Goal: Check status: Check status

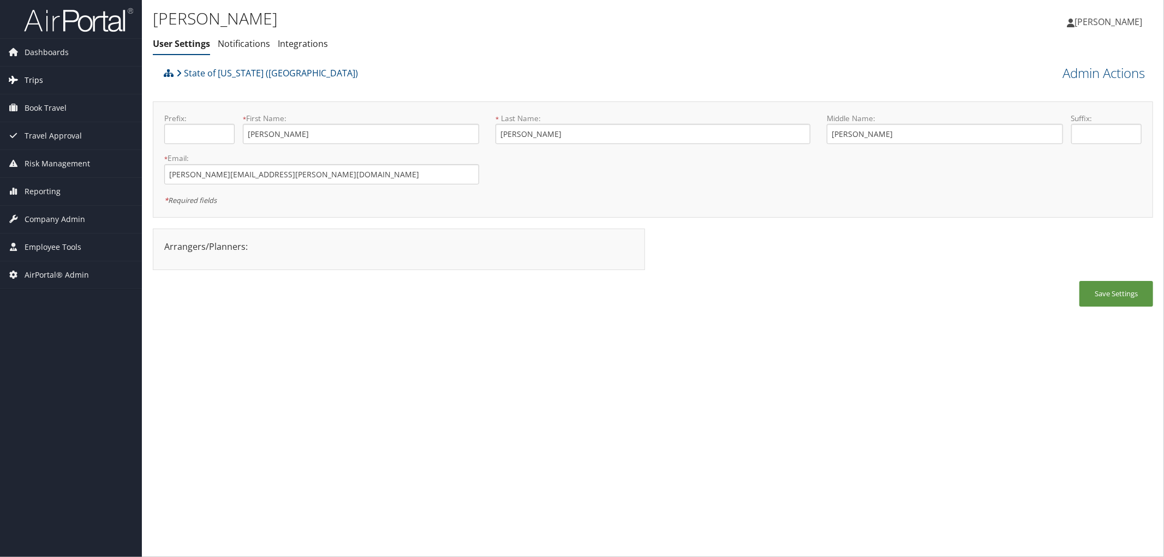
click at [29, 75] on span "Trips" at bounding box center [34, 80] width 19 height 27
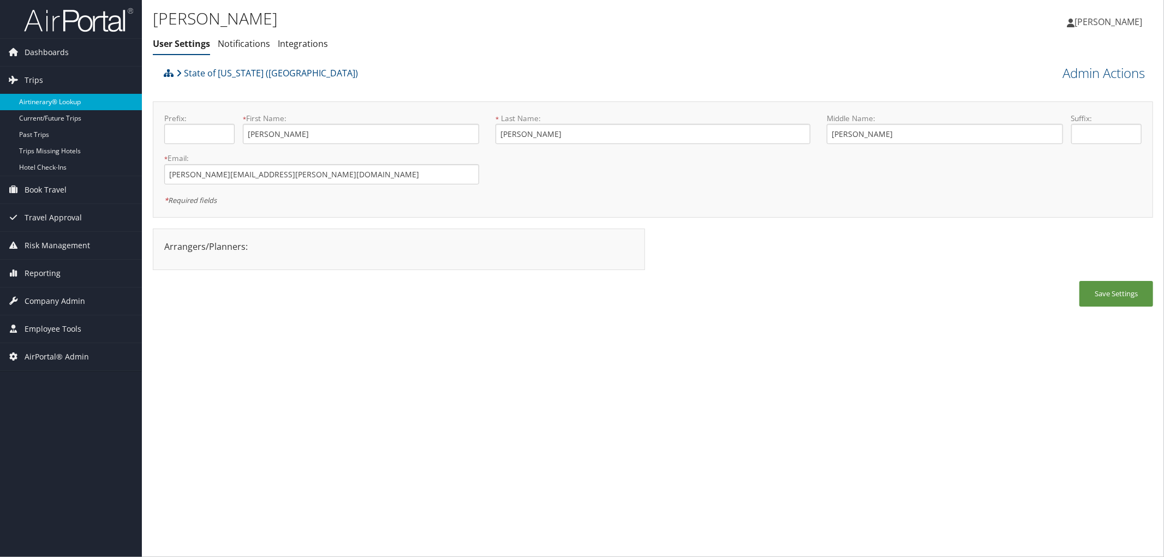
click at [31, 102] on link "Airtinerary® Lookup" at bounding box center [71, 102] width 142 height 16
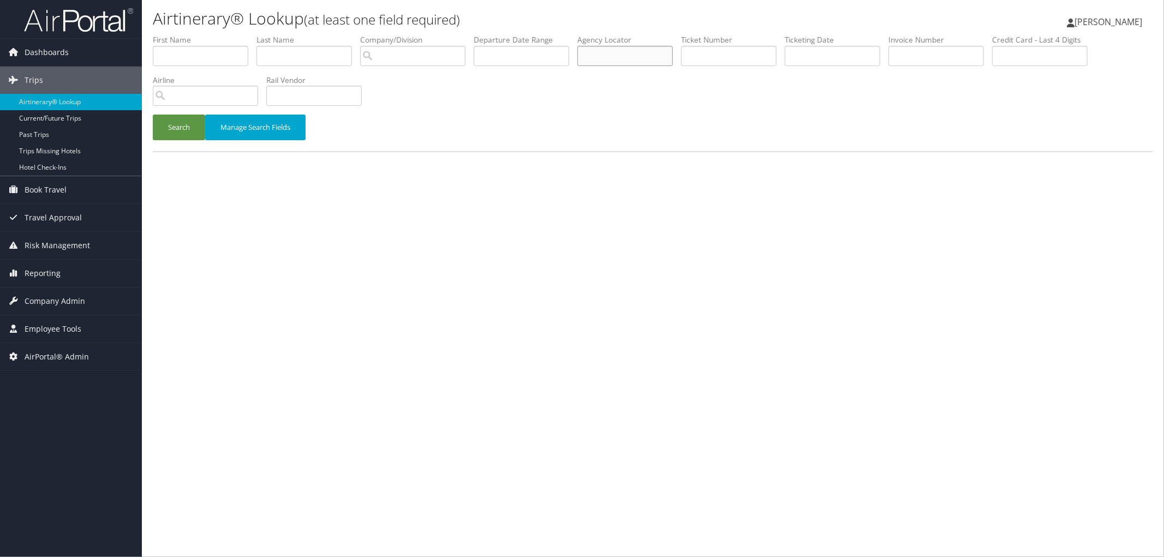
click at [649, 53] on input "text" at bounding box center [624, 56] width 95 height 20
paste input "DN22FP"
type input "DN22FP"
click at [187, 127] on button "Search" at bounding box center [179, 128] width 52 height 26
